Goal: Book appointment/travel/reservation

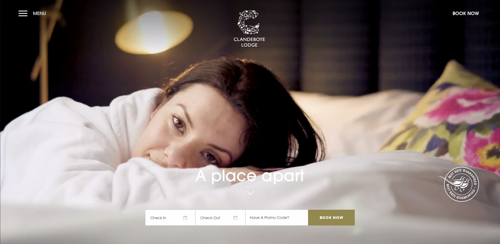
click at [22, 14] on button "Menu" at bounding box center [33, 13] width 30 height 11
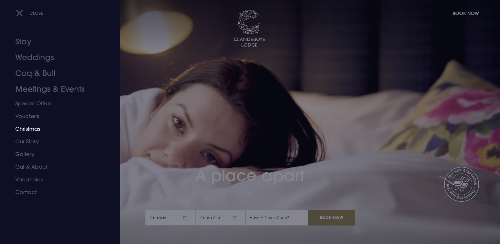
click at [32, 129] on link "Christmas" at bounding box center [56, 128] width 83 height 13
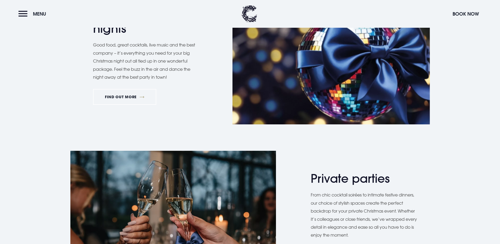
scroll to position [290, 0]
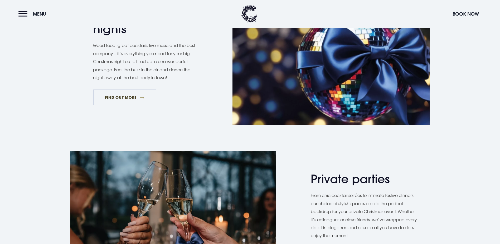
click at [118, 105] on link "FIND OUT MORE" at bounding box center [125, 97] width 64 height 16
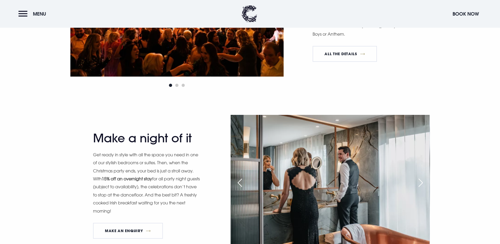
scroll to position [527, 0]
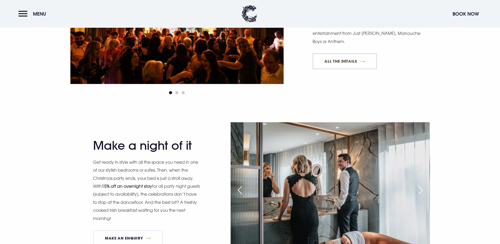
click at [360, 69] on link "All The Details" at bounding box center [345, 61] width 64 height 16
